Goal: Transaction & Acquisition: Purchase product/service

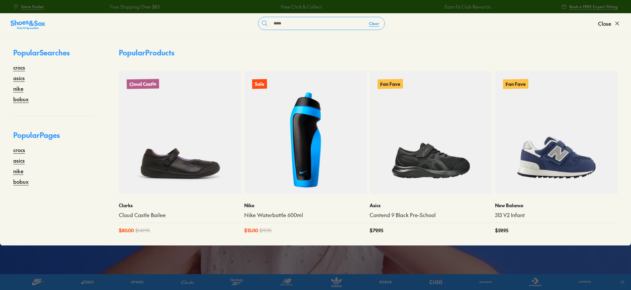
type input "*****"
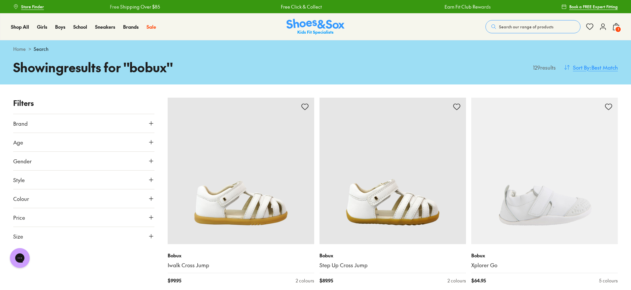
click at [582, 64] on span "Sort By" at bounding box center [581, 67] width 17 height 8
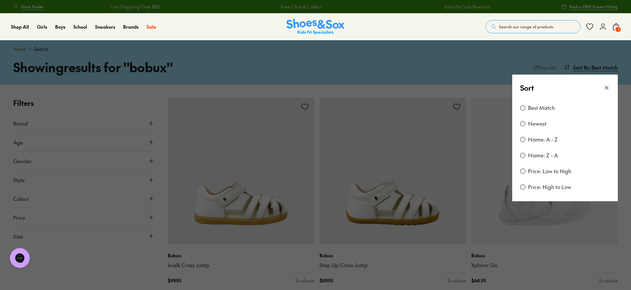
click at [555, 190] on label "Price: High to Low" at bounding box center [549, 186] width 43 height 7
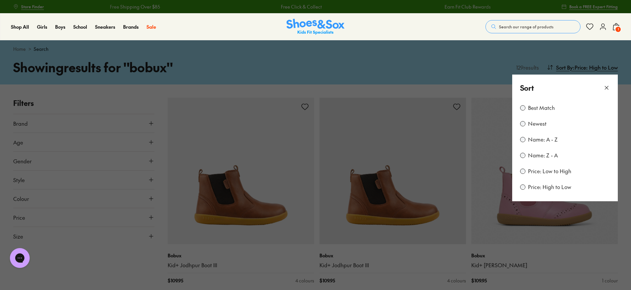
click at [605, 87] on use at bounding box center [606, 87] width 3 height 3
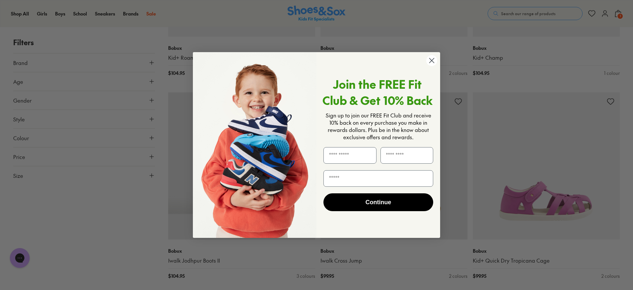
scroll to position [827, 0]
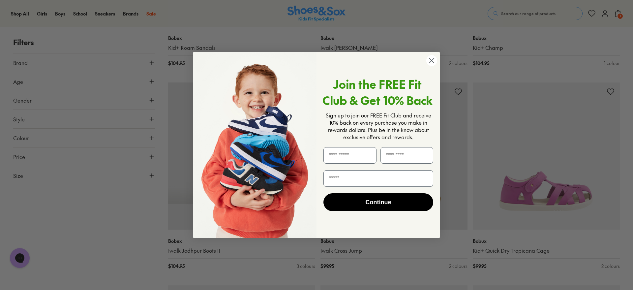
click at [434, 61] on circle "Close dialog" at bounding box center [432, 60] width 11 height 11
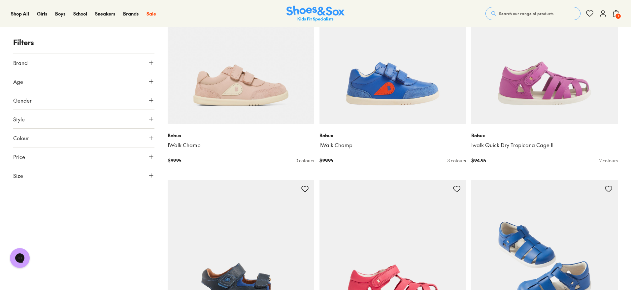
scroll to position [2433, 0]
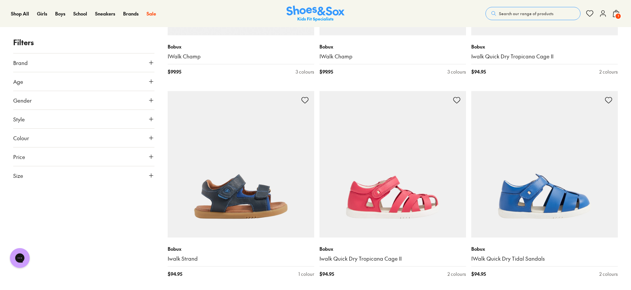
click at [548, 18] on button "Search our range of products" at bounding box center [532, 13] width 95 height 13
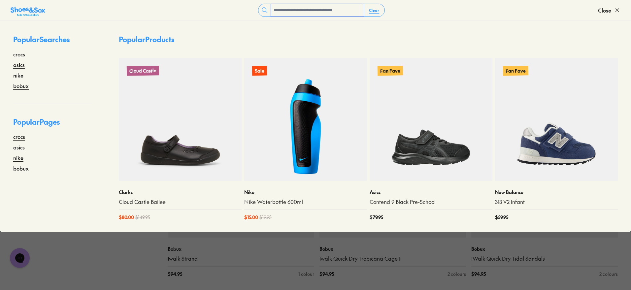
type input "*"
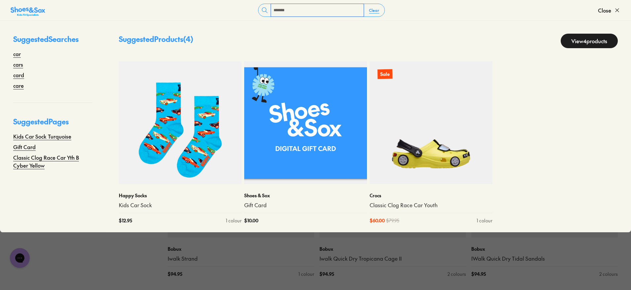
type input "*******"
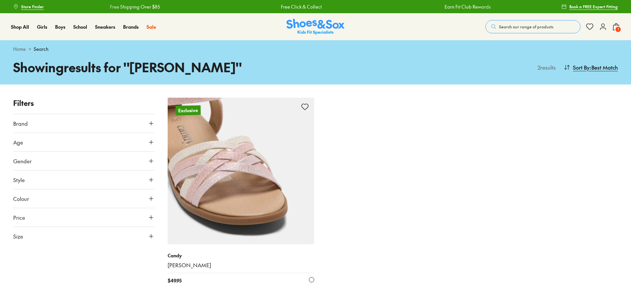
click at [254, 168] on img at bounding box center [241, 171] width 146 height 146
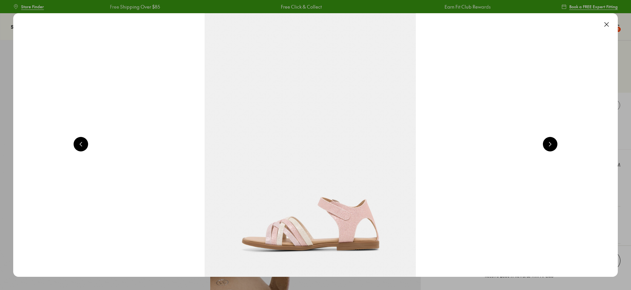
click at [611, 22] on button at bounding box center [606, 24] width 15 height 15
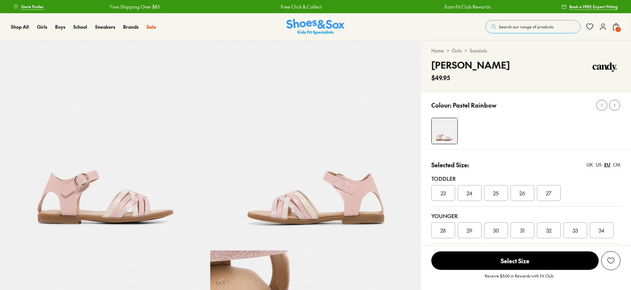
select select "*"
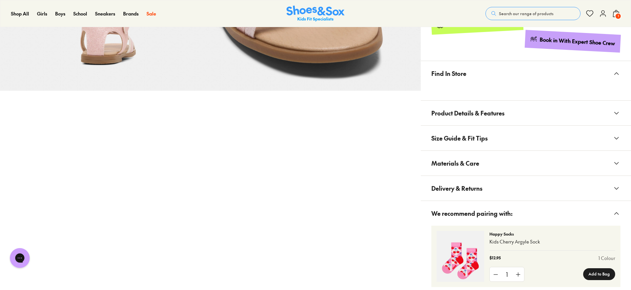
click at [470, 111] on span "Product Details & Features" at bounding box center [467, 112] width 73 height 19
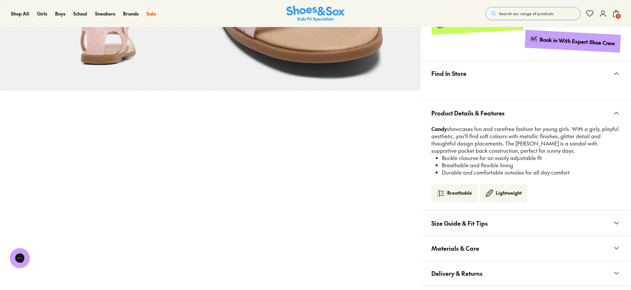
click at [473, 238] on span "Materials & Care" at bounding box center [455, 247] width 48 height 19
